Goal: Transaction & Acquisition: Book appointment/travel/reservation

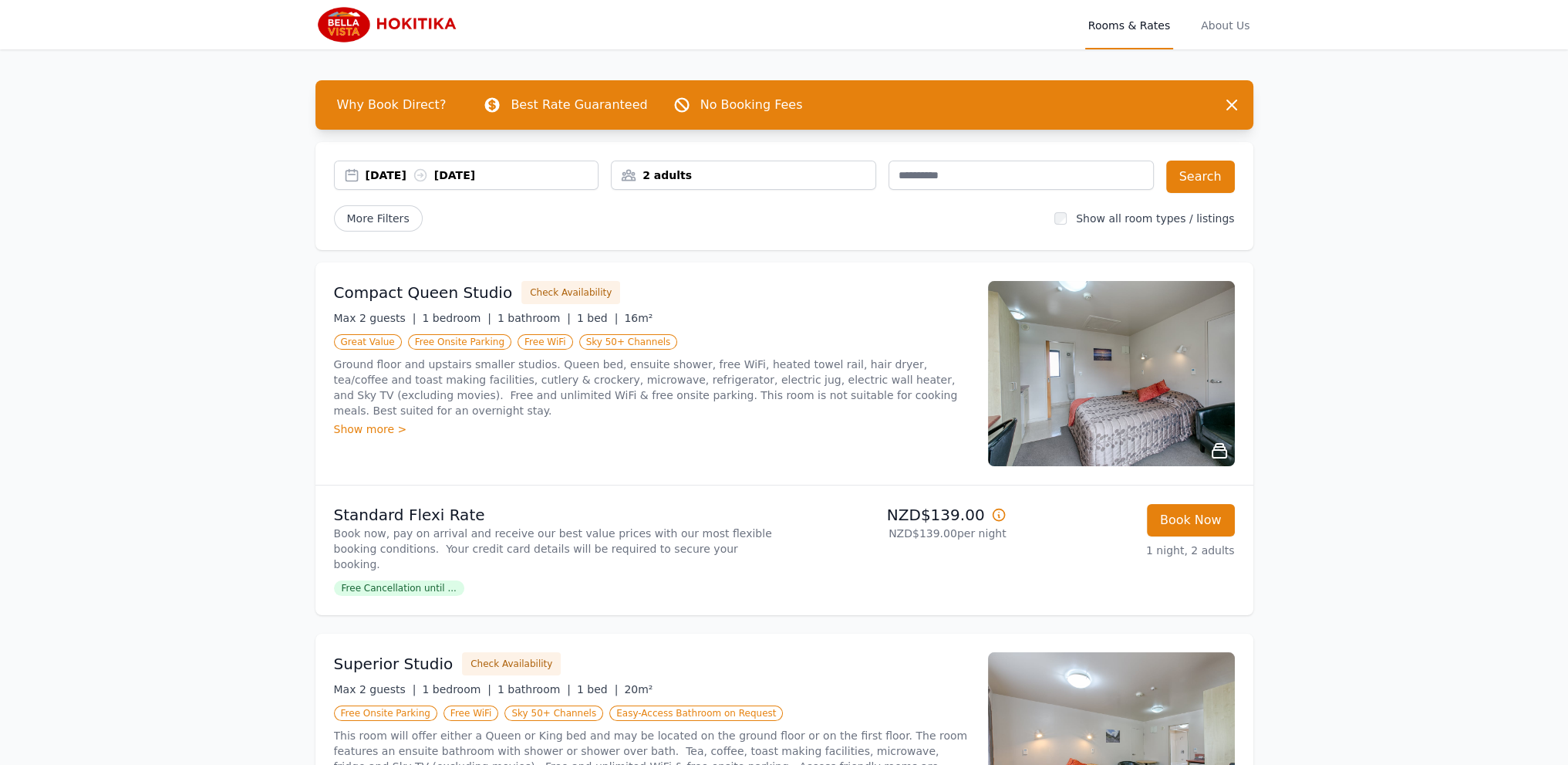
click at [385, 180] on div "[DATE] [DATE]" at bounding box center [481, 175] width 232 height 16
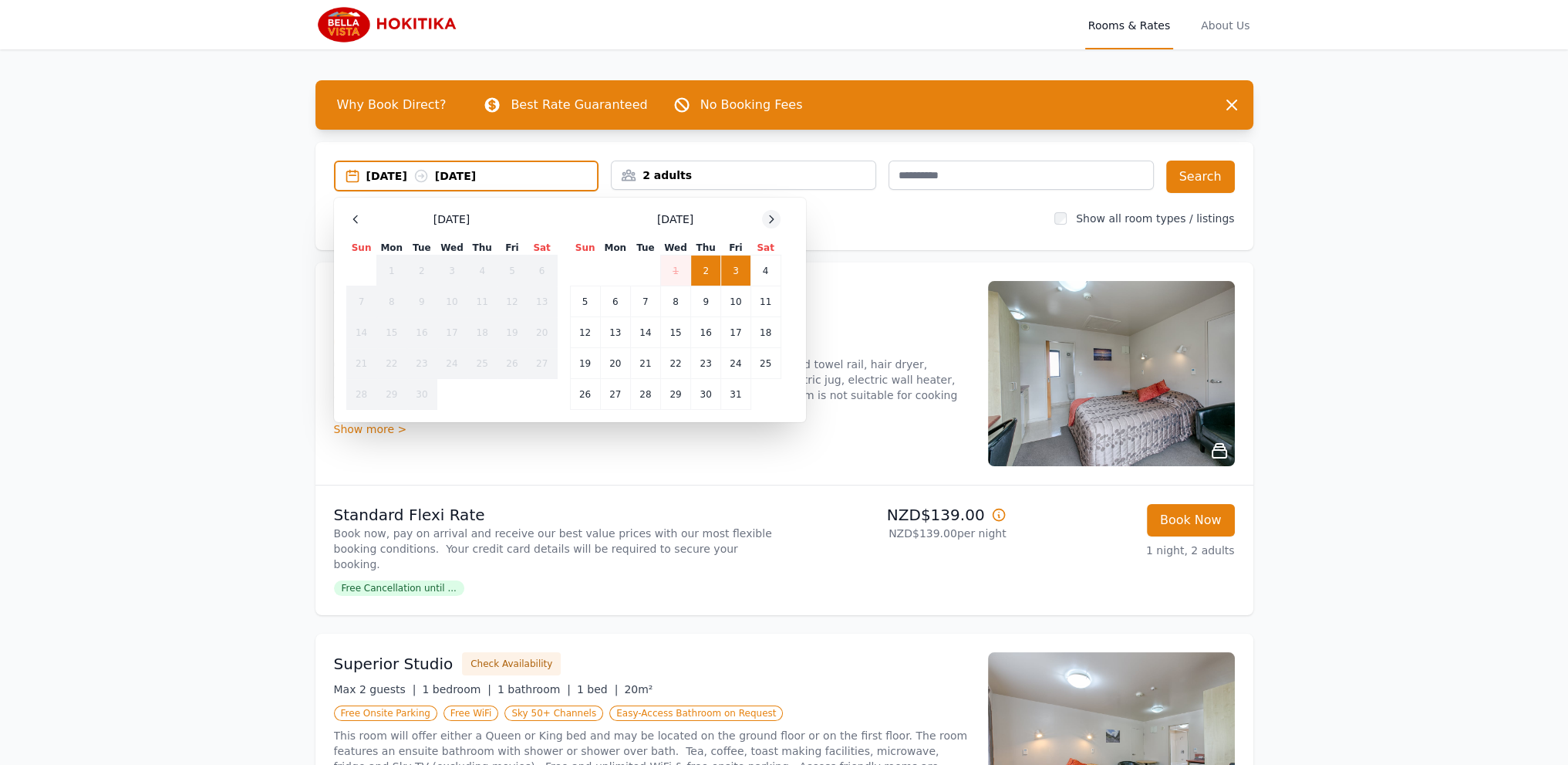
click at [774, 213] on icon at bounding box center [771, 219] width 13 height 13
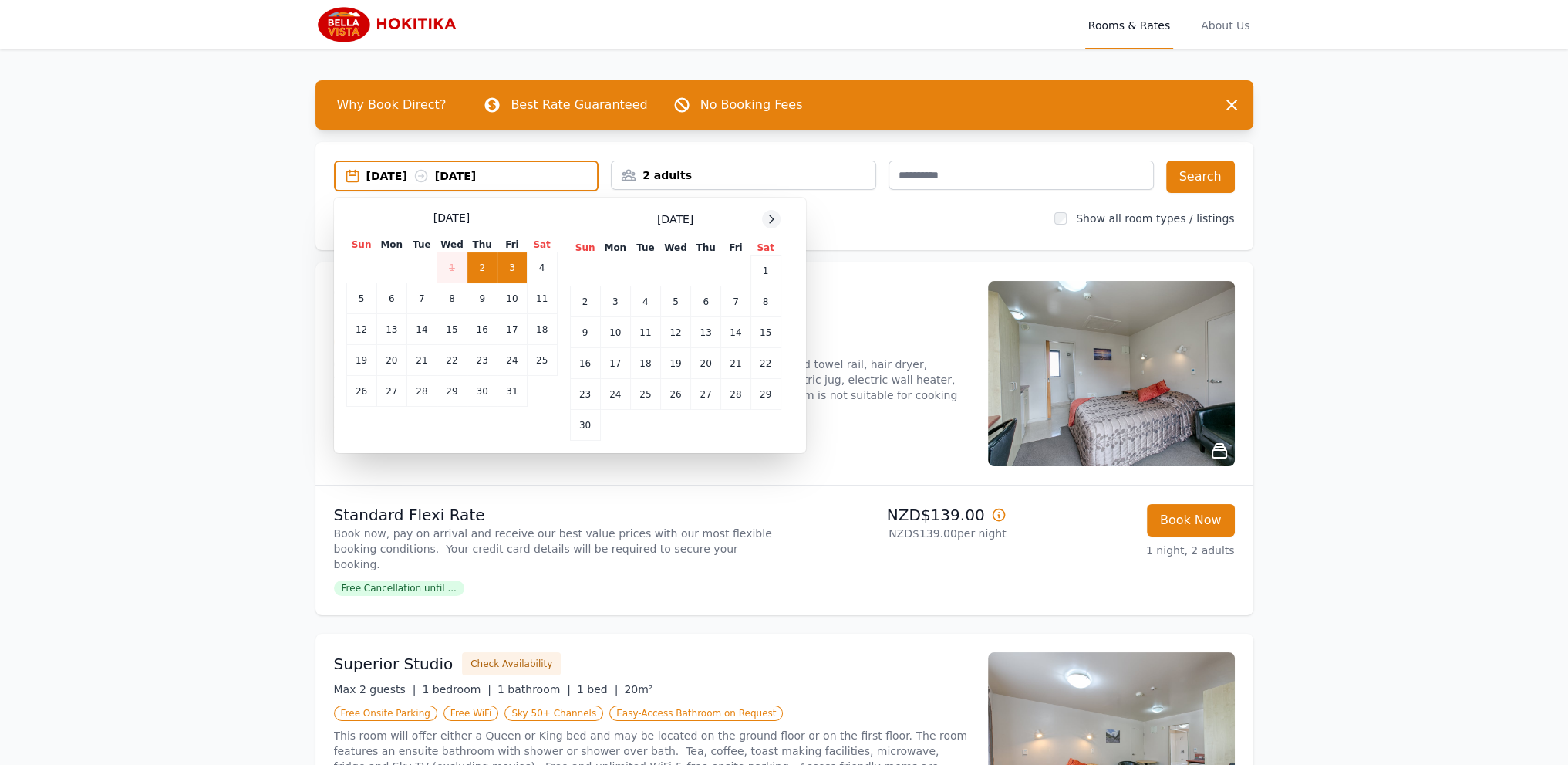
click at [774, 213] on icon at bounding box center [771, 219] width 13 height 13
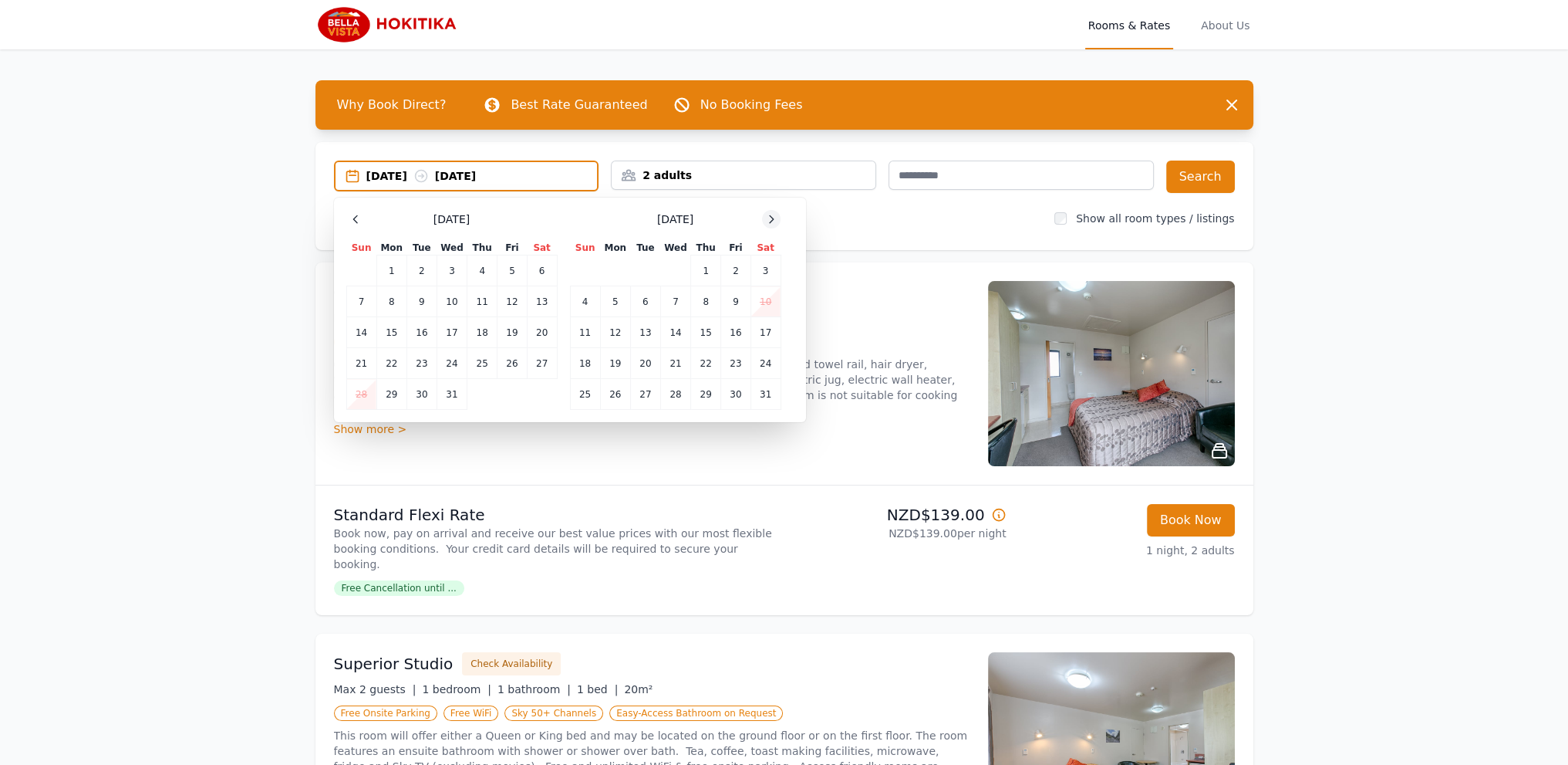
click at [774, 214] on icon at bounding box center [771, 219] width 13 height 13
click at [739, 274] on td "6" at bounding box center [735, 271] width 29 height 31
click at [759, 268] on td "7" at bounding box center [766, 271] width 30 height 31
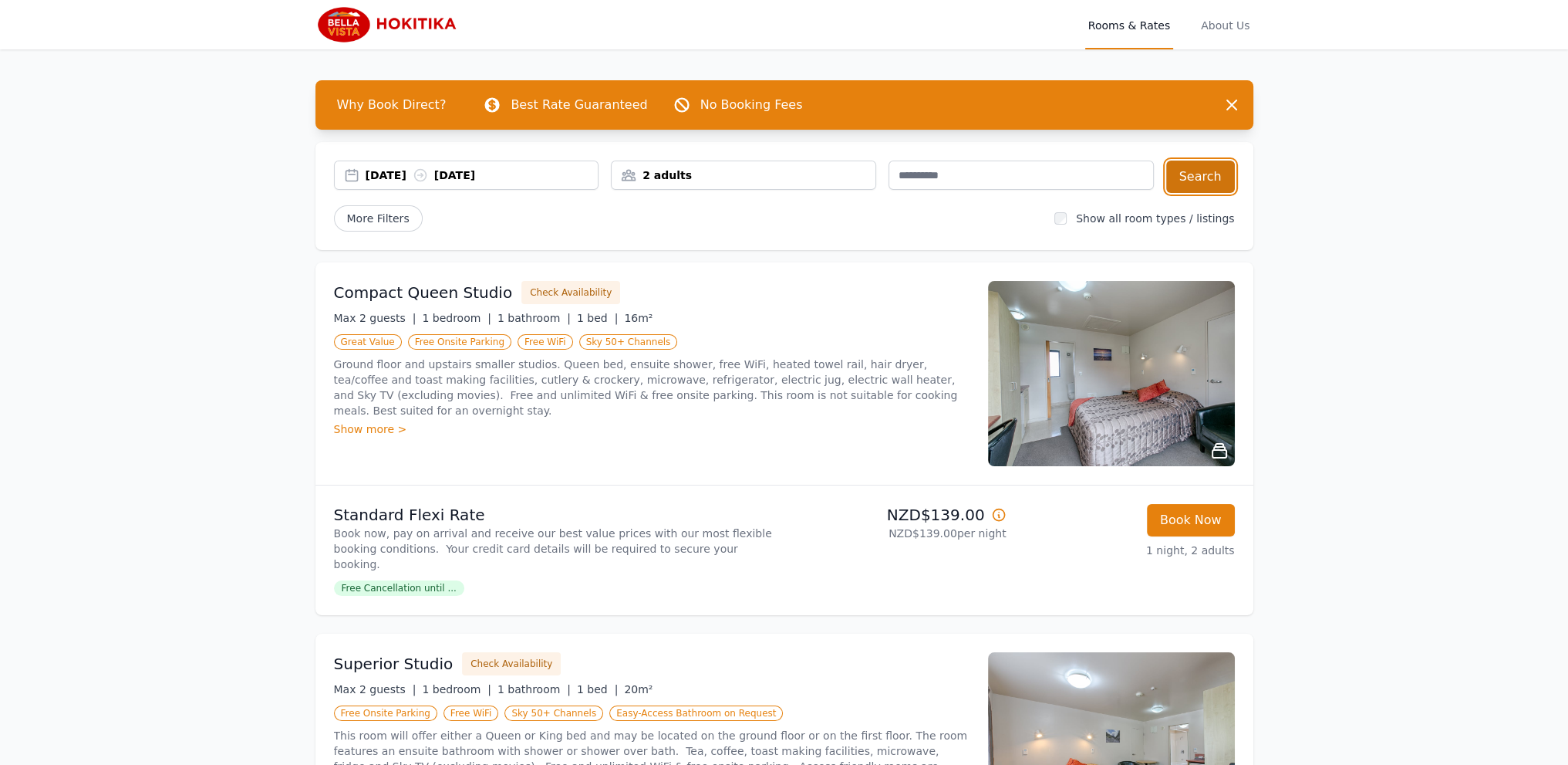
click at [1222, 172] on button "Search" at bounding box center [1200, 176] width 69 height 32
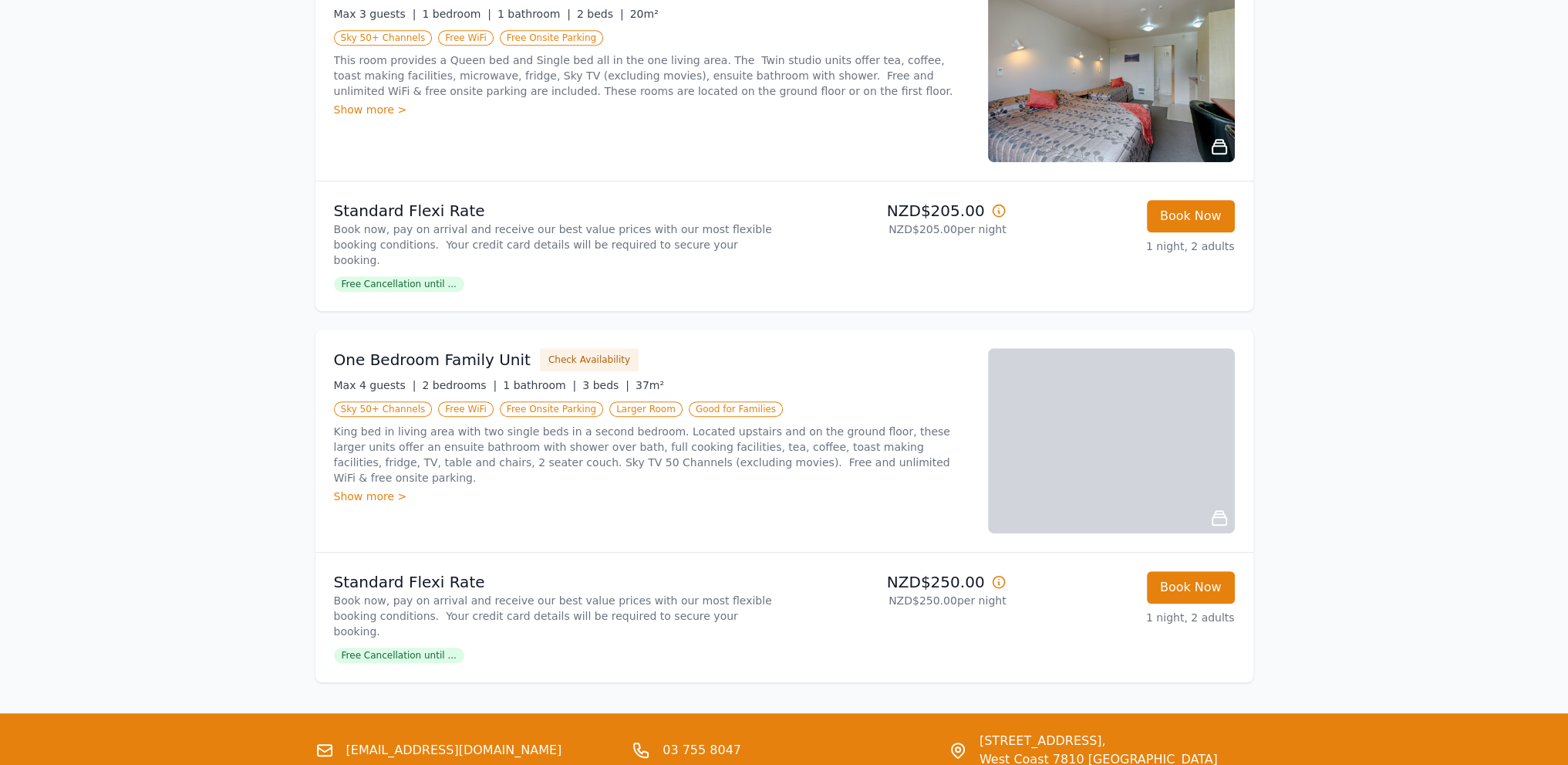
scroll to position [1080, 0]
